Goal: Task Accomplishment & Management: Manage account settings

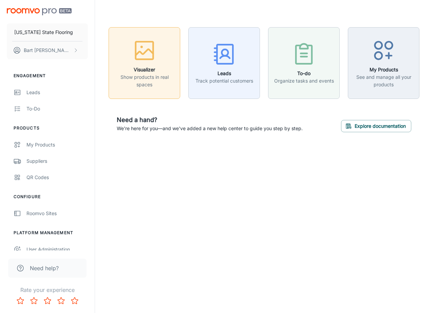
click at [147, 62] on icon "button" at bounding box center [144, 50] width 25 height 25
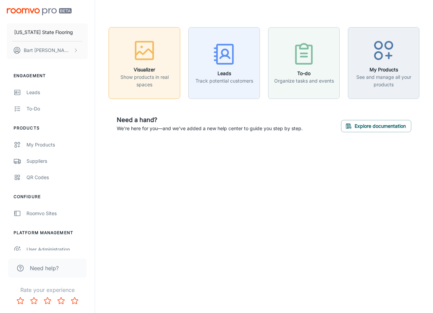
click at [146, 73] on p "Show products in real spaces" at bounding box center [144, 80] width 63 height 15
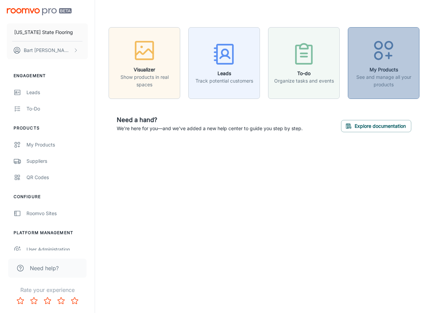
click at [399, 66] on h6 "My Products" at bounding box center [384, 69] width 63 height 7
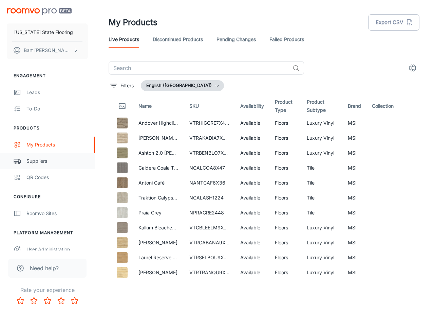
click at [41, 158] on div "Suppliers" at bounding box center [56, 160] width 61 height 7
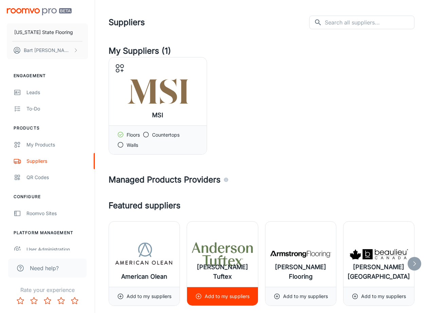
click at [218, 297] on p "Add to my suppliers" at bounding box center [227, 295] width 45 height 7
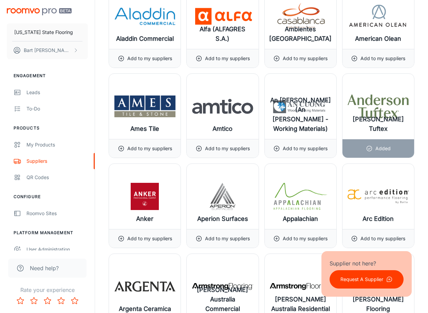
scroll to position [487, 0]
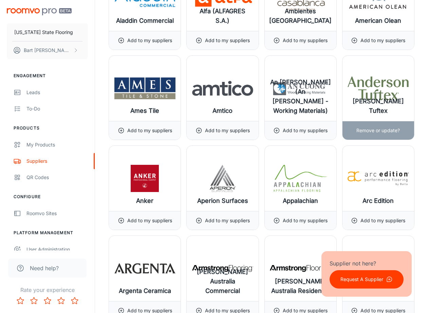
click at [384, 96] on img at bounding box center [378, 88] width 61 height 27
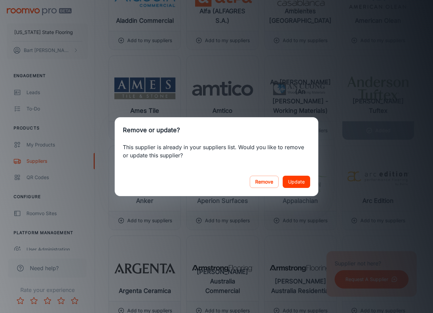
click at [301, 184] on button "Update" at bounding box center [297, 182] width 28 height 12
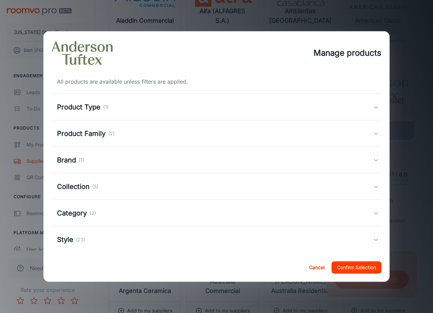
click at [365, 265] on button "Confirm Selection" at bounding box center [357, 267] width 50 height 12
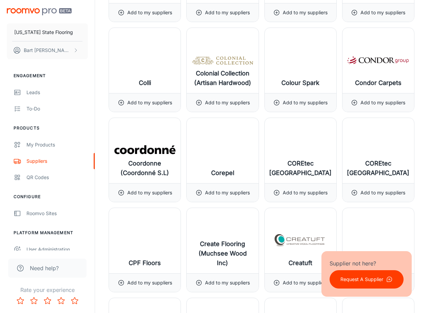
scroll to position [2049, 0]
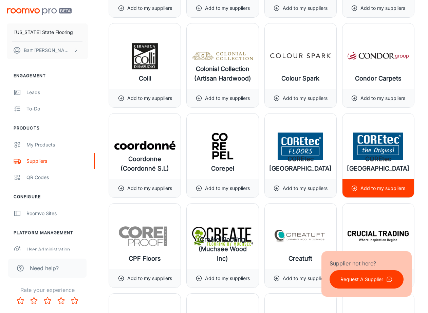
click at [360, 151] on img at bounding box center [378, 145] width 61 height 27
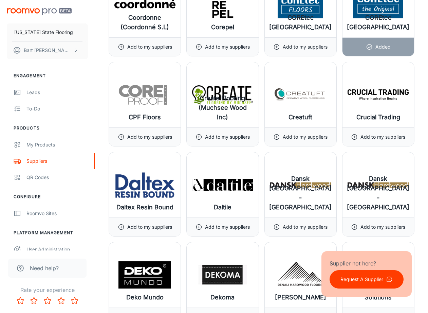
scroll to position [2195, 0]
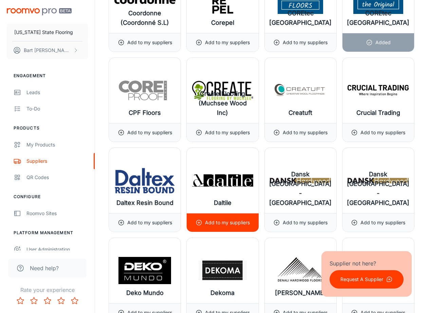
click at [227, 181] on img at bounding box center [222, 180] width 61 height 27
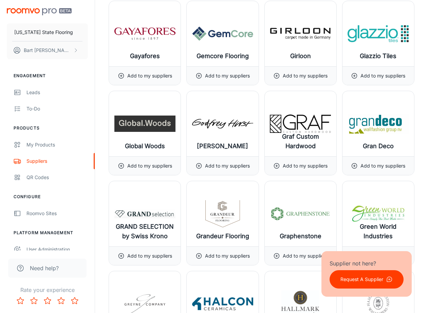
scroll to position [3637, 0]
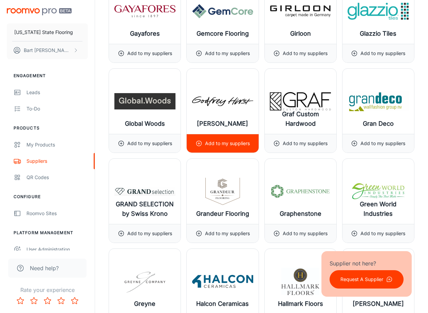
click at [233, 116] on div "[PERSON_NAME]" at bounding box center [223, 101] width 72 height 65
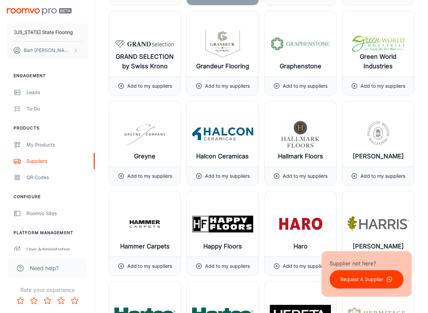
scroll to position [3807, 0]
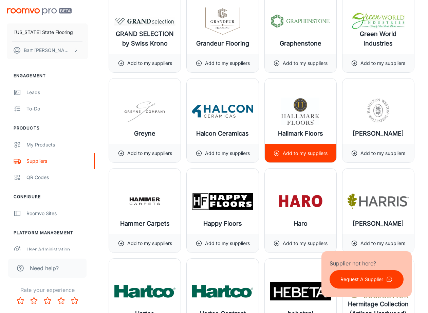
click at [313, 121] on img at bounding box center [300, 110] width 61 height 27
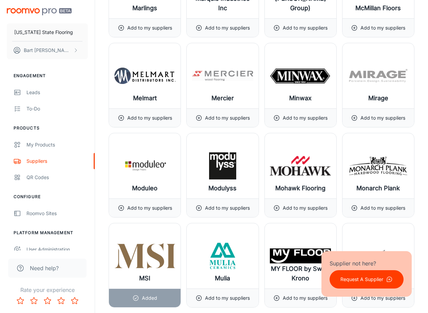
scroll to position [5476, 0]
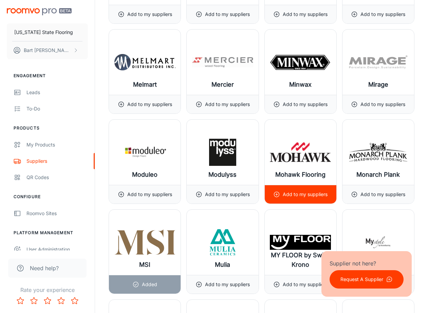
click at [296, 169] on div "Mohawk Flooring" at bounding box center [301, 152] width 72 height 65
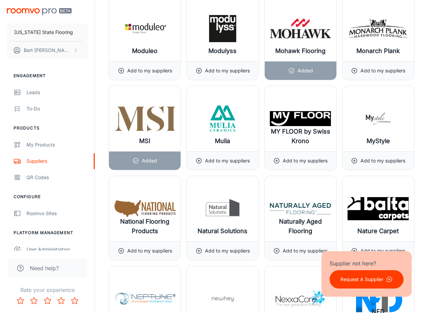
scroll to position [5674, 0]
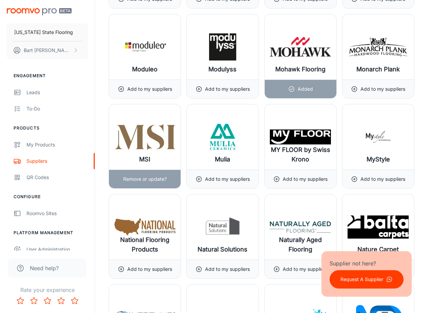
click at [151, 175] on div "Remove or update?" at bounding box center [144, 179] width 43 height 18
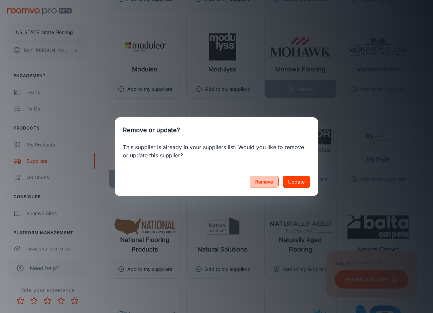
click at [256, 181] on button "Remove" at bounding box center [264, 182] width 29 height 12
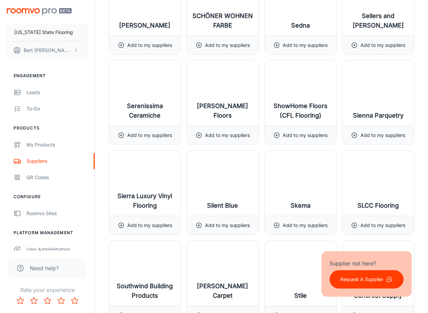
scroll to position [6975, 0]
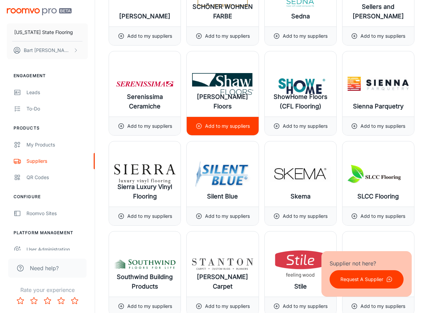
click at [229, 88] on img at bounding box center [222, 83] width 61 height 27
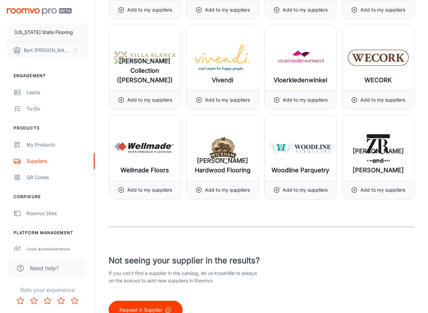
scroll to position [8117, 0]
